Goal: Information Seeking & Learning: Learn about a topic

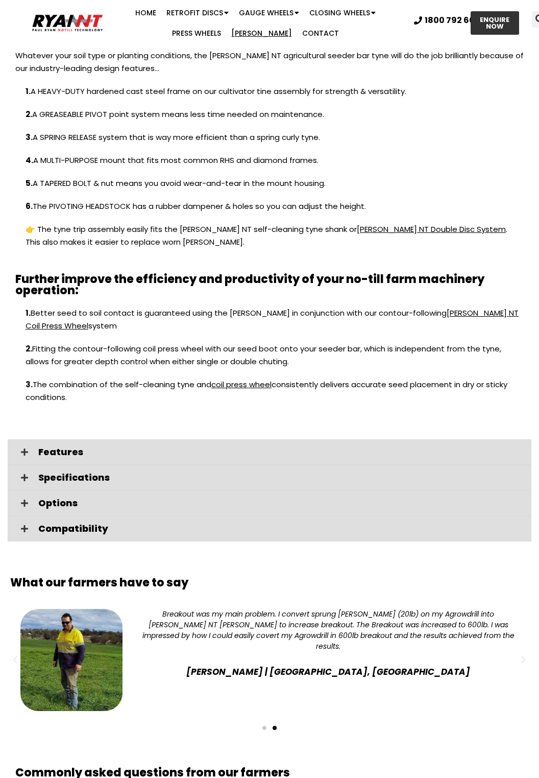
scroll to position [1050, 0]
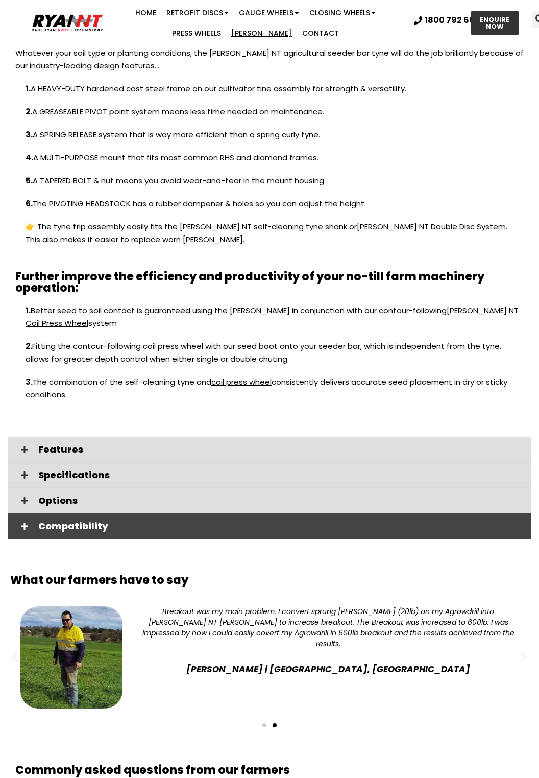
click at [89, 521] on span "Compatibility" at bounding box center [280, 525] width 485 height 9
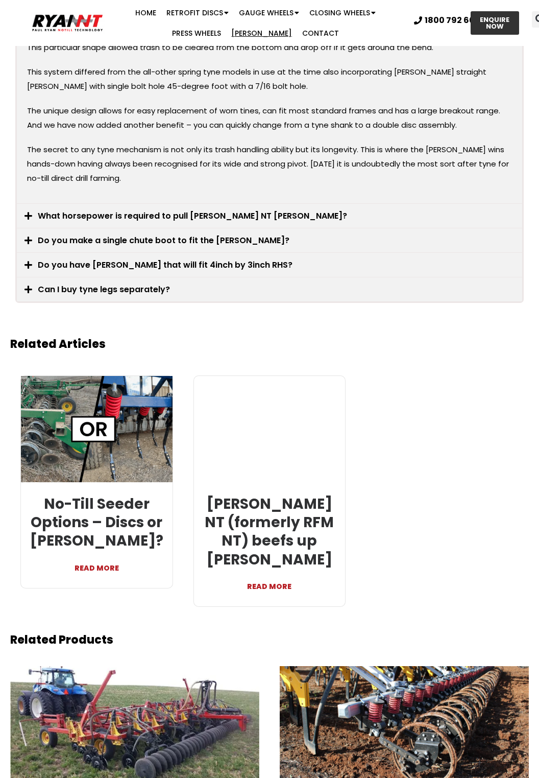
scroll to position [2046, 0]
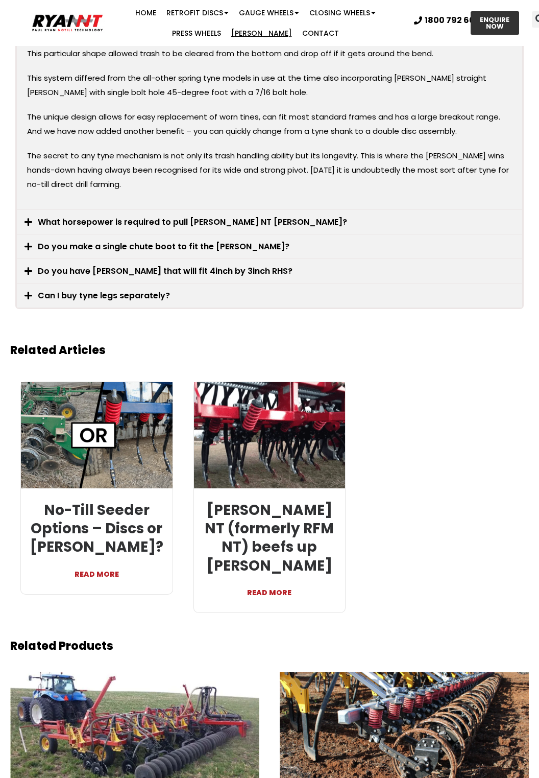
click at [103, 562] on link "READ MORE" at bounding box center [97, 569] width 136 height 25
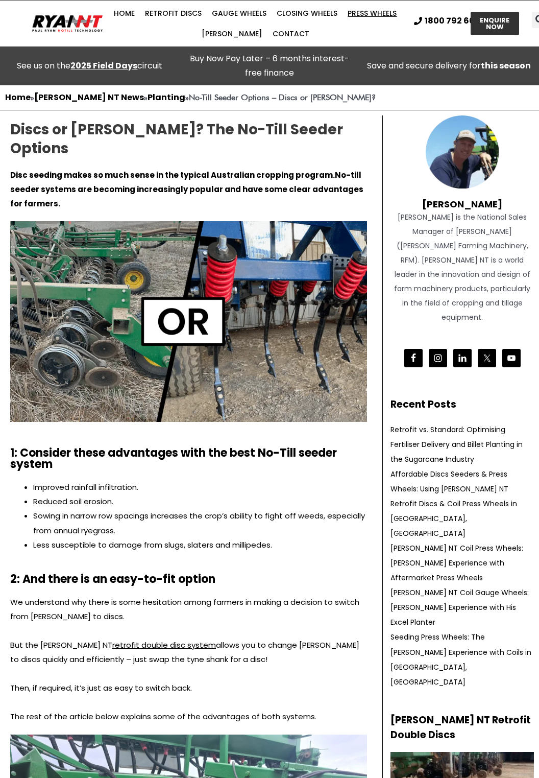
click at [370, 9] on link "Press Wheels" at bounding box center [372, 13] width 59 height 20
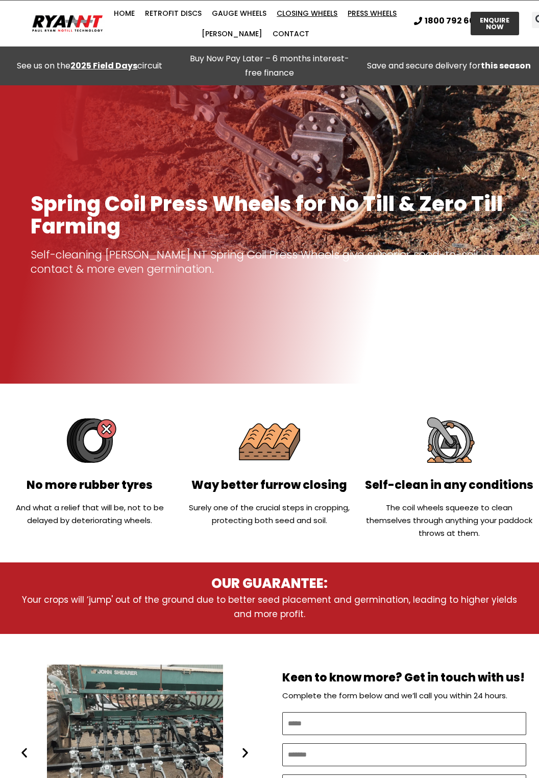
click at [306, 15] on link "Closing Wheels" at bounding box center [307, 13] width 71 height 20
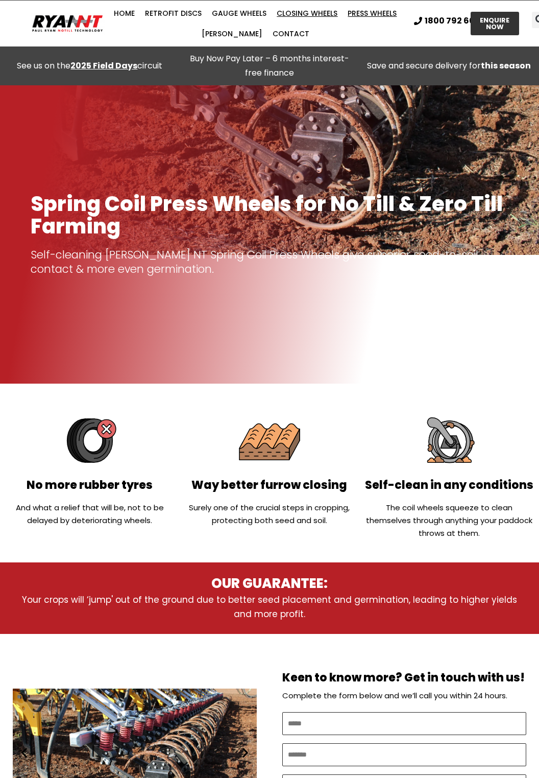
click at [306, 15] on link "Closing Wheels" at bounding box center [307, 13] width 71 height 20
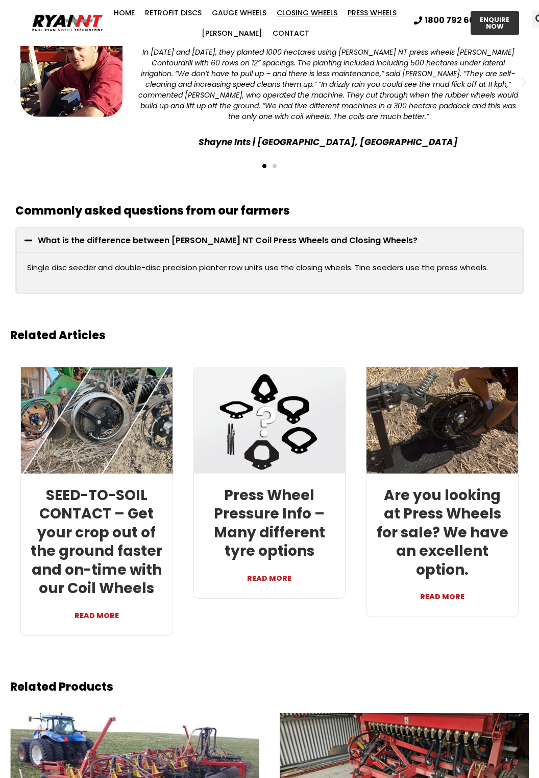
scroll to position [2335, 0]
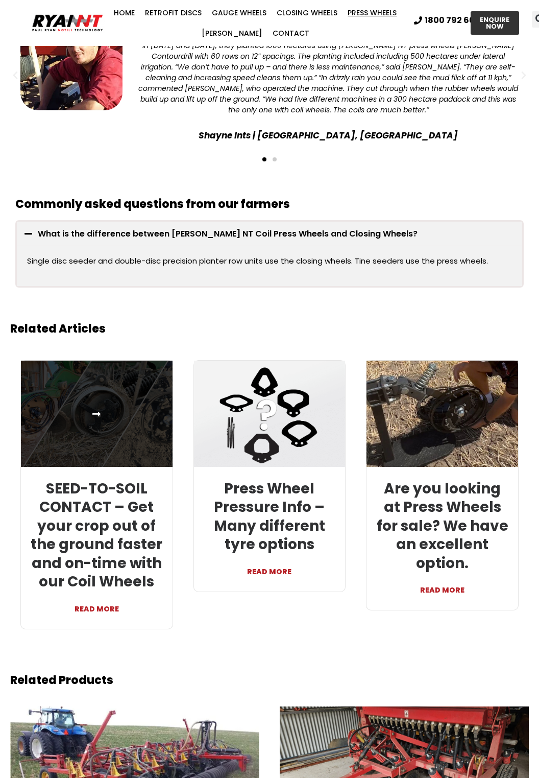
click at [49, 372] on img at bounding box center [96, 413] width 153 height 107
click at [152, 395] on link at bounding box center [97, 414] width 152 height 106
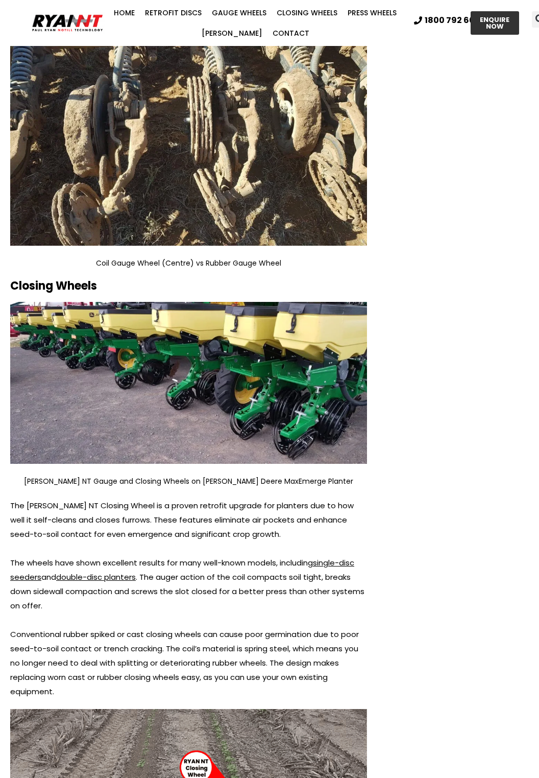
scroll to position [1819, 0]
